Goal: Find specific page/section: Find specific page/section

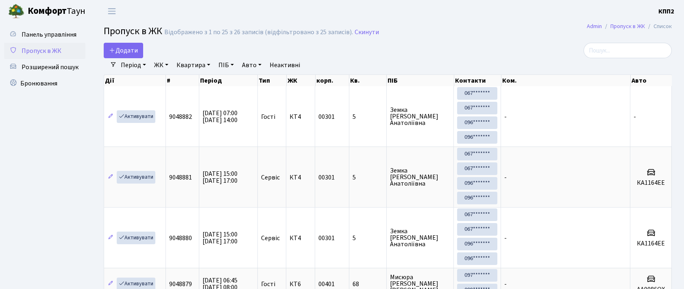
select select "25"
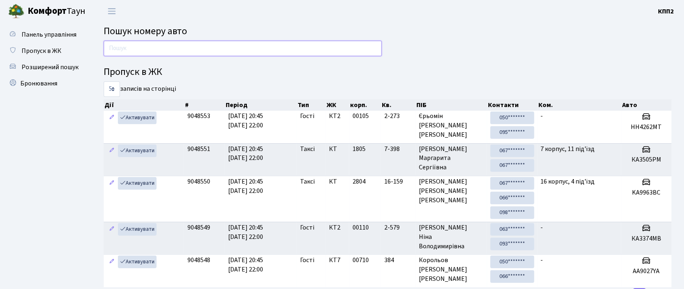
click at [321, 43] on input "text" at bounding box center [243, 48] width 278 height 15
click at [248, 41] on input "text" at bounding box center [243, 48] width 278 height 15
